Goal: Transaction & Acquisition: Download file/media

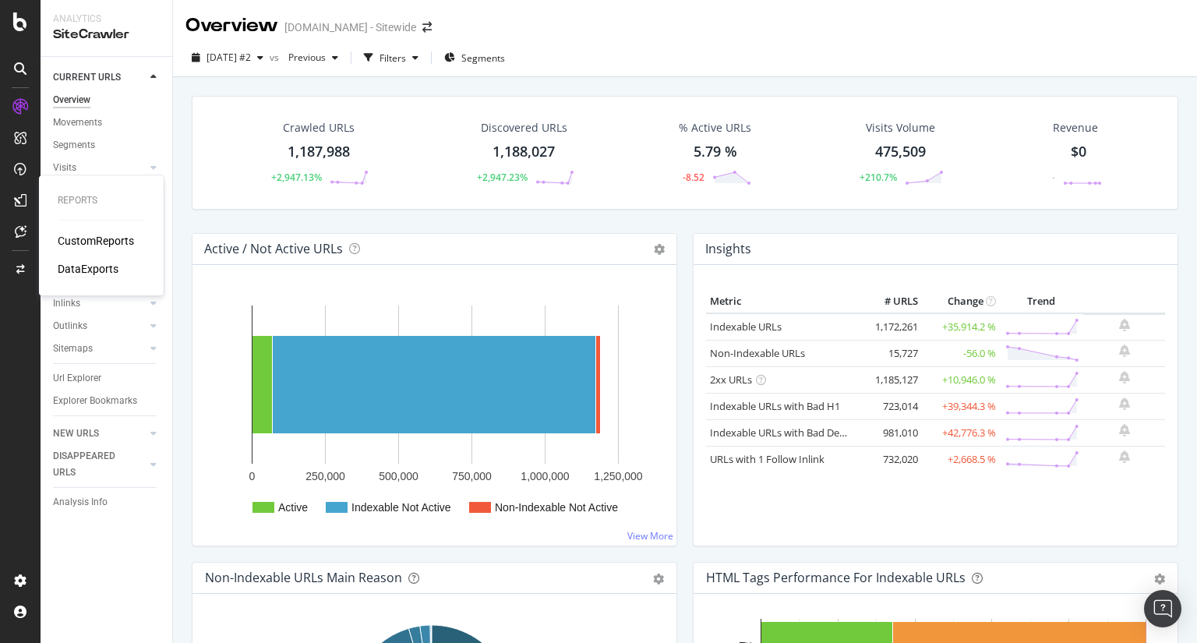
click at [101, 266] on div "DataExports" at bounding box center [88, 269] width 61 height 16
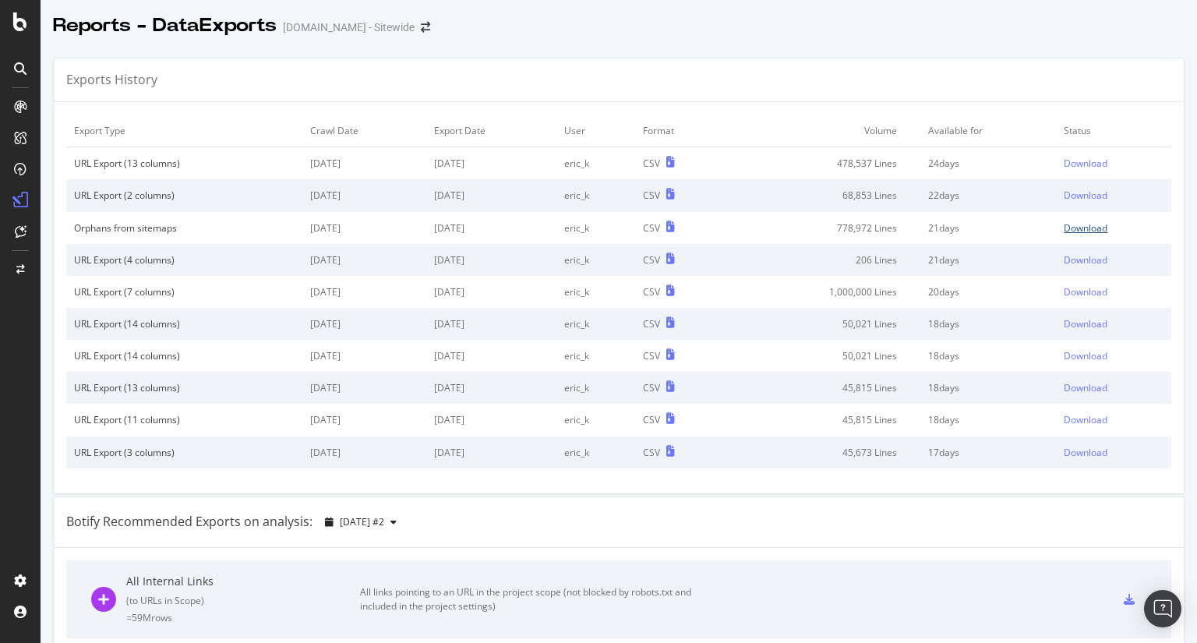
click at [1070, 228] on div "Download" at bounding box center [1086, 227] width 44 height 13
